Goal: Task Accomplishment & Management: Complete application form

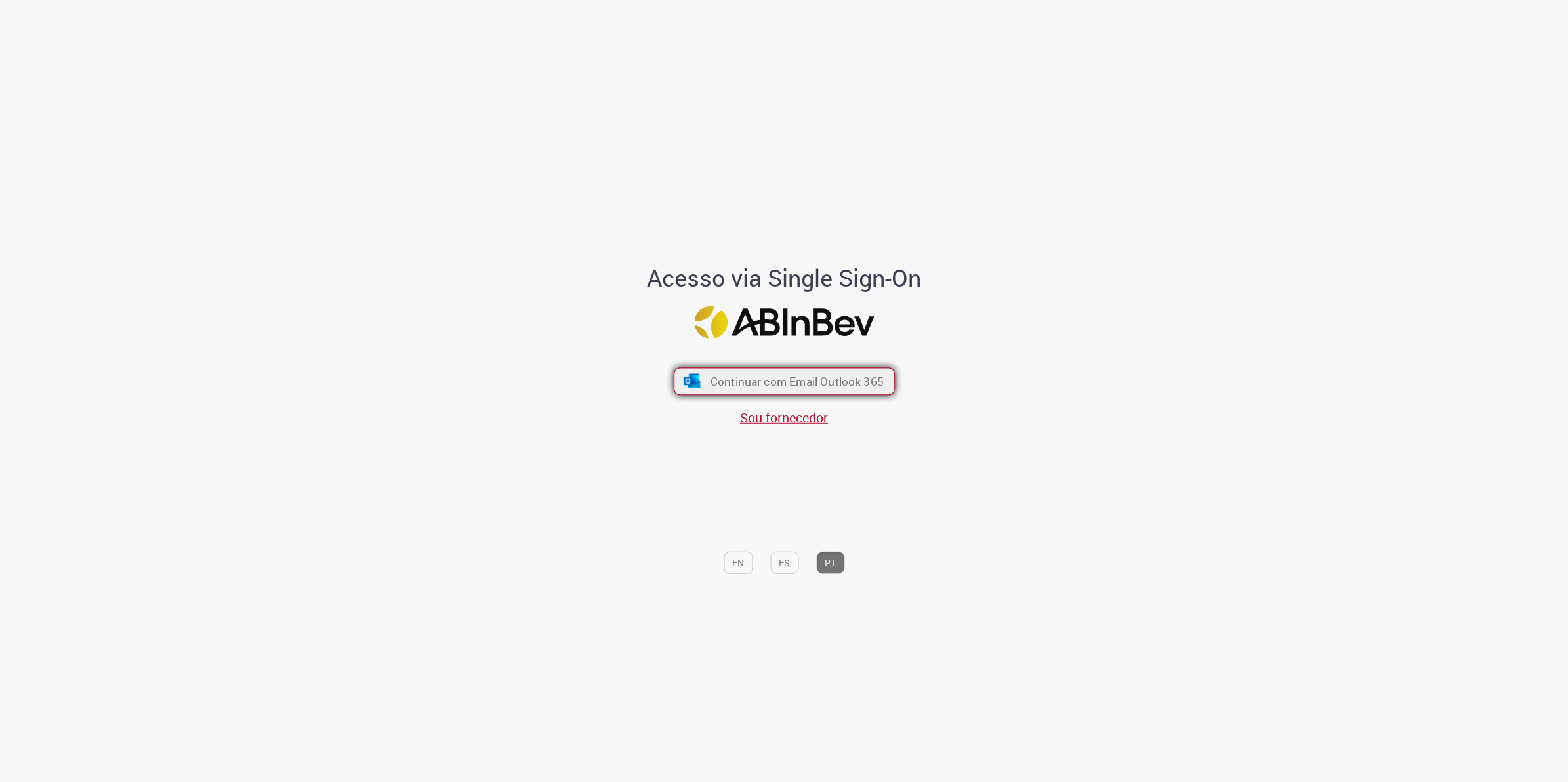
click at [766, 381] on span "Continuar com Email Outlook 365" at bounding box center [796, 381] width 173 height 15
click at [798, 418] on span "Sou fornecedor" at bounding box center [784, 418] width 88 height 18
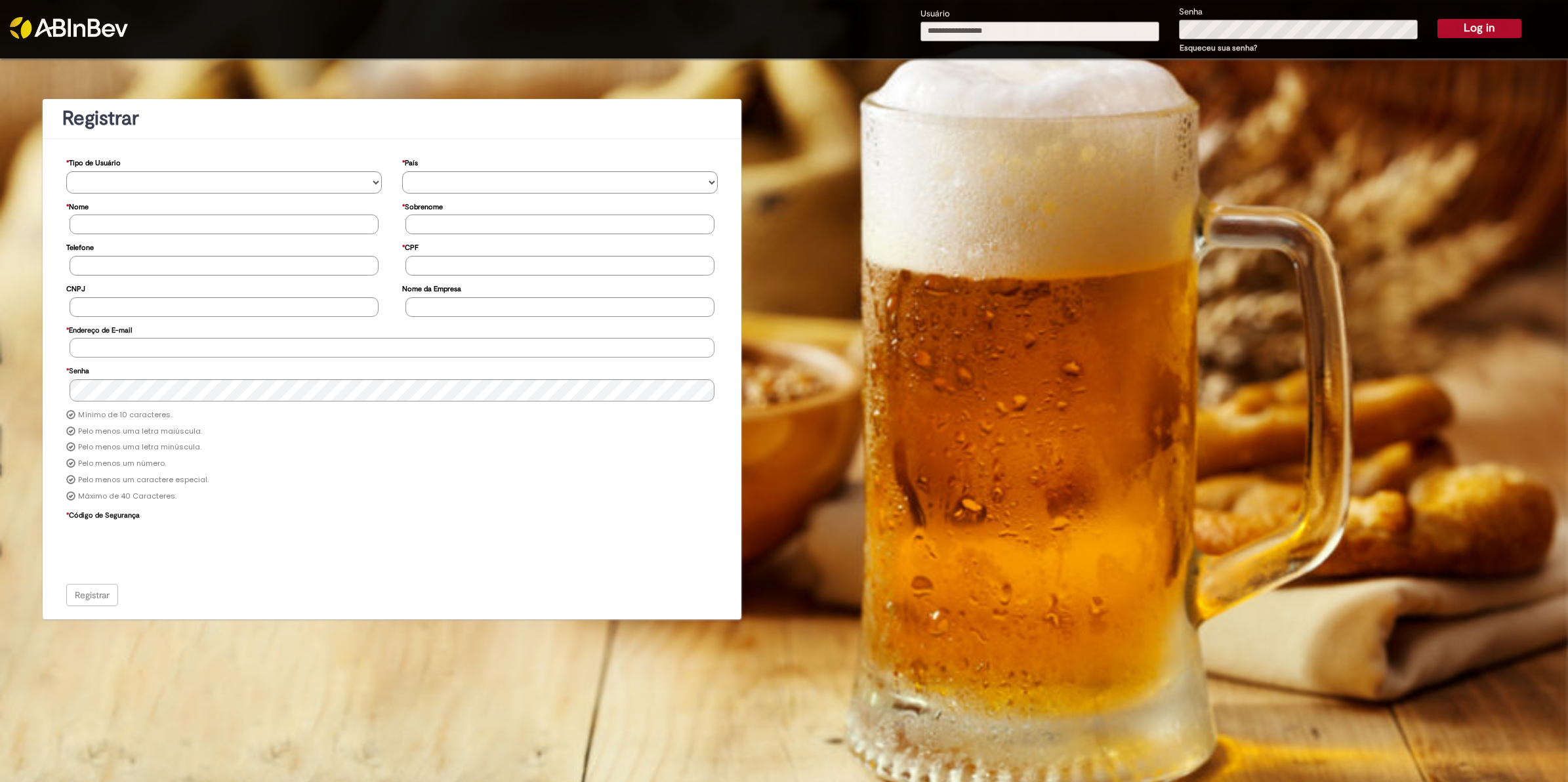
click at [44, 21] on img at bounding box center [69, 28] width 118 height 21
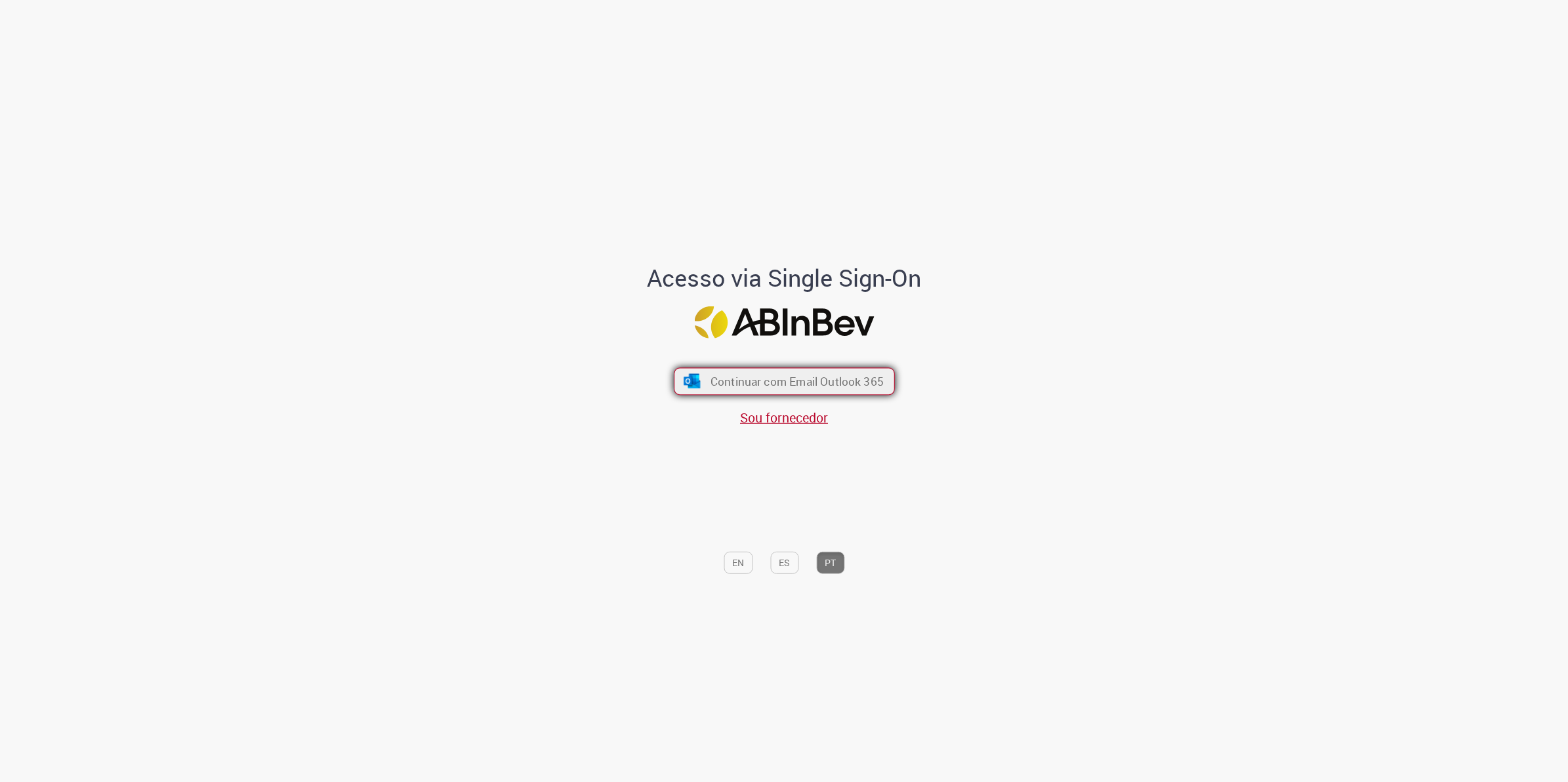
click at [758, 384] on span "Continuar com Email Outlook 365" at bounding box center [796, 381] width 173 height 15
click at [772, 384] on span "Continuar com Email Outlook 365" at bounding box center [796, 381] width 173 height 15
click at [807, 368] on button "Continuar com Email Outlook 365" at bounding box center [784, 381] width 221 height 28
click at [722, 384] on span "Continuar com Email Outlook 365" at bounding box center [796, 381] width 173 height 15
